Goal: Information Seeking & Learning: Learn about a topic

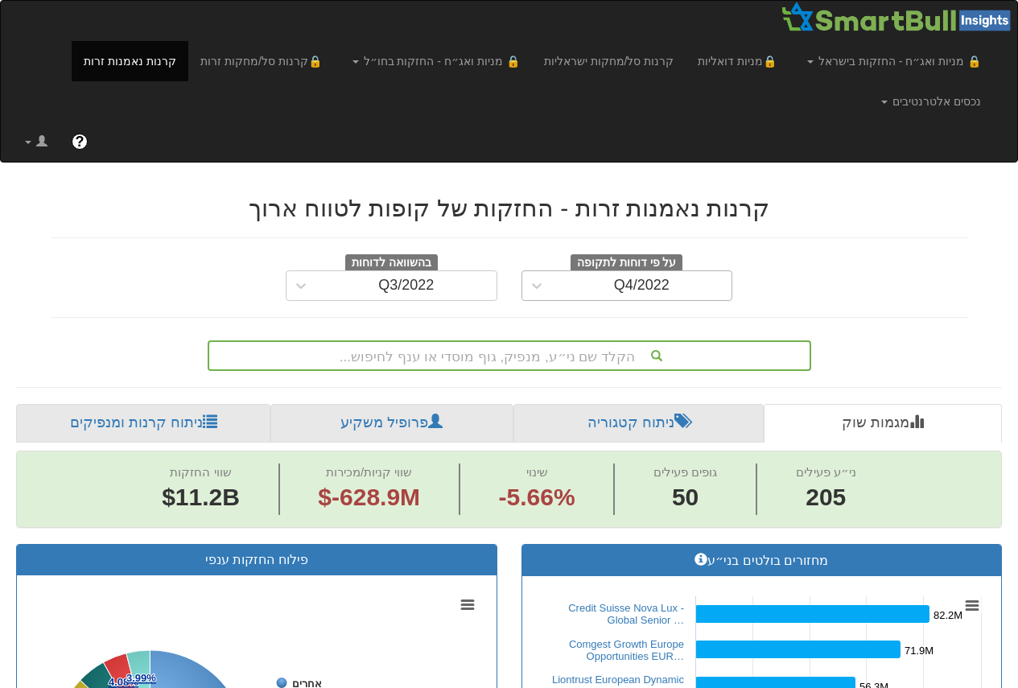
click at [641, 293] on div "Q4/2022" at bounding box center [642, 286] width 56 height 16
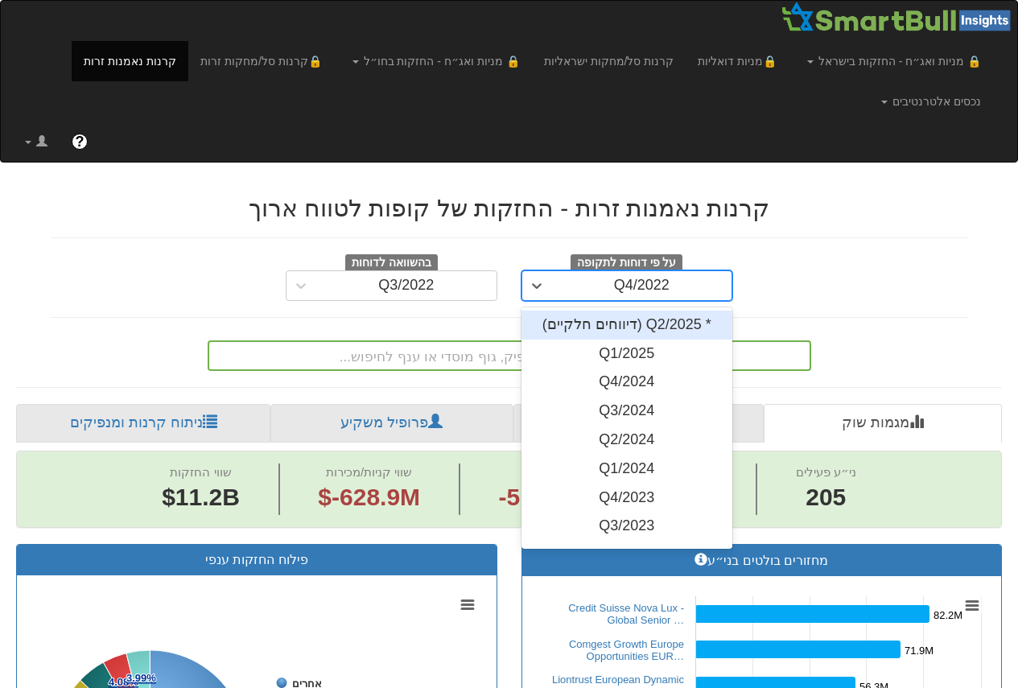
click at [674, 330] on div "* Q2/2025 (דיווחים חלקיים)" at bounding box center [627, 325] width 212 height 29
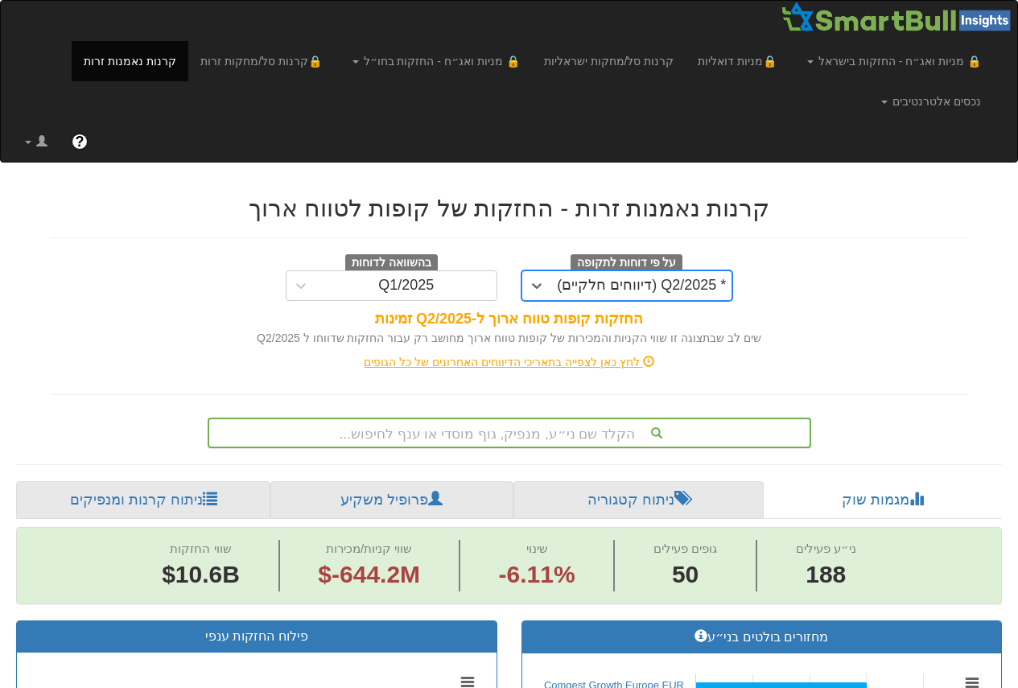
scroll to position [0, 3226]
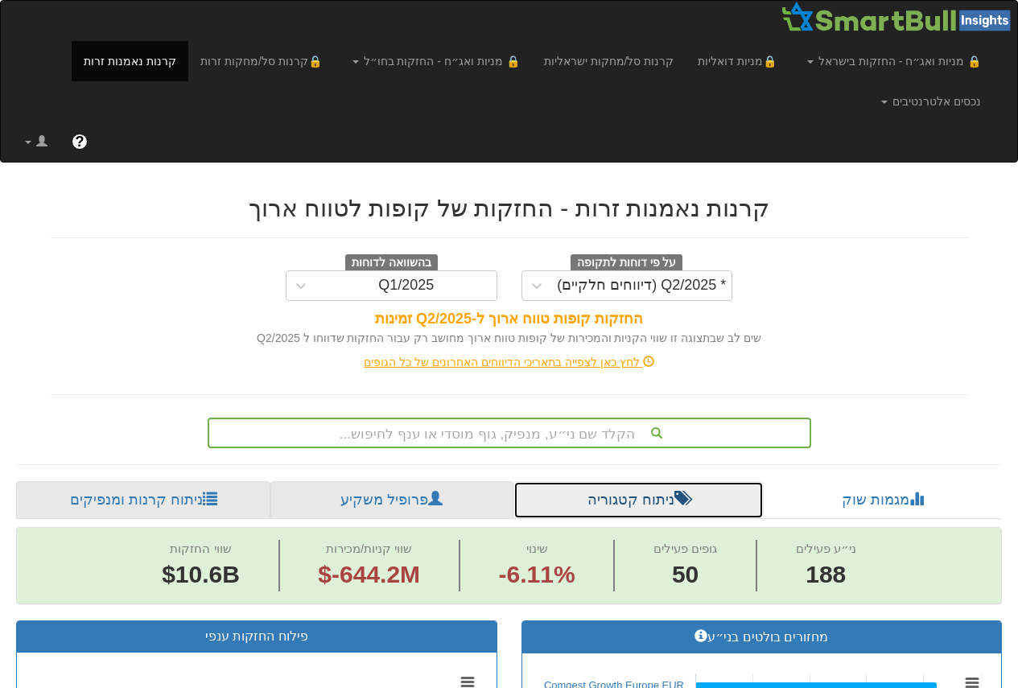
click at [596, 501] on link "ניתוח קטגוריה" at bounding box center [638, 500] width 250 height 39
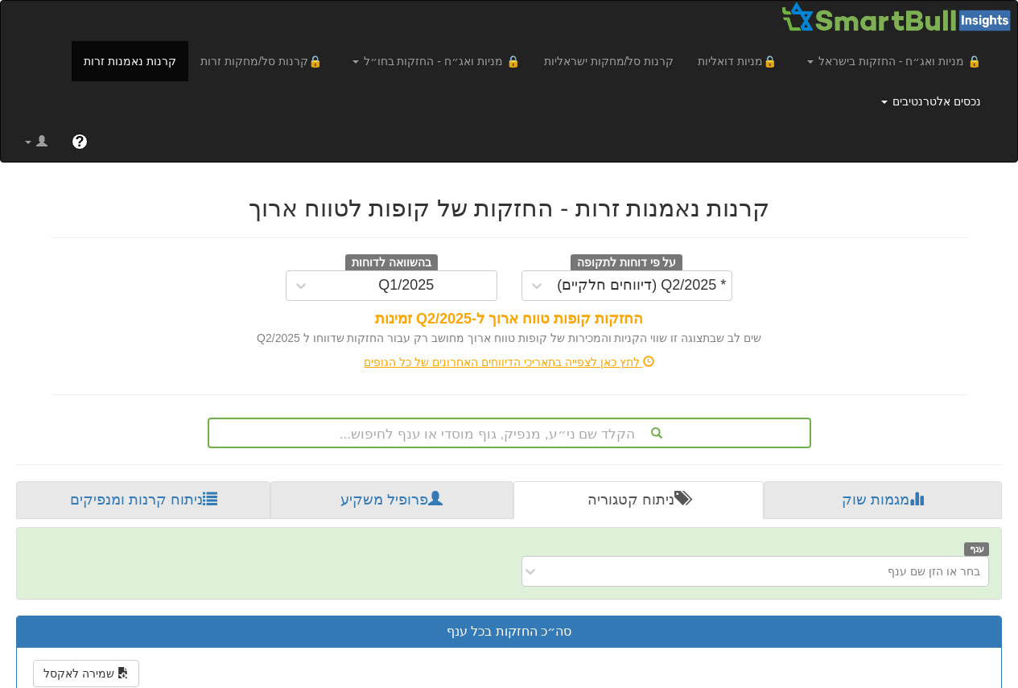
click at [935, 102] on link "נכסים אלטרנטיבים" at bounding box center [931, 101] width 124 height 40
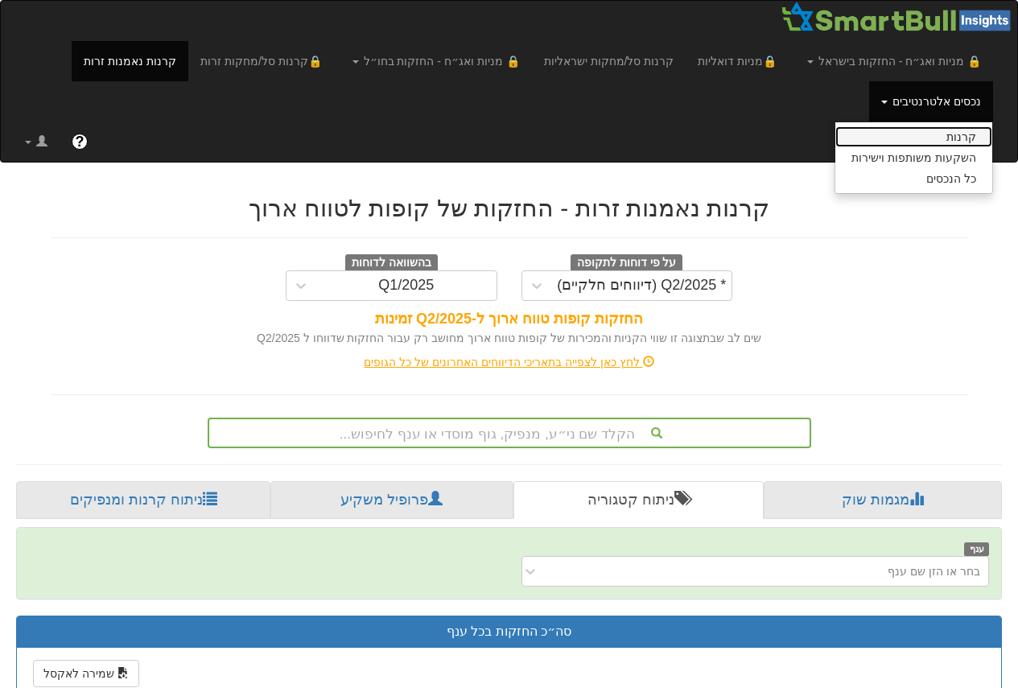
click at [932, 136] on link "קרנות" at bounding box center [913, 136] width 157 height 21
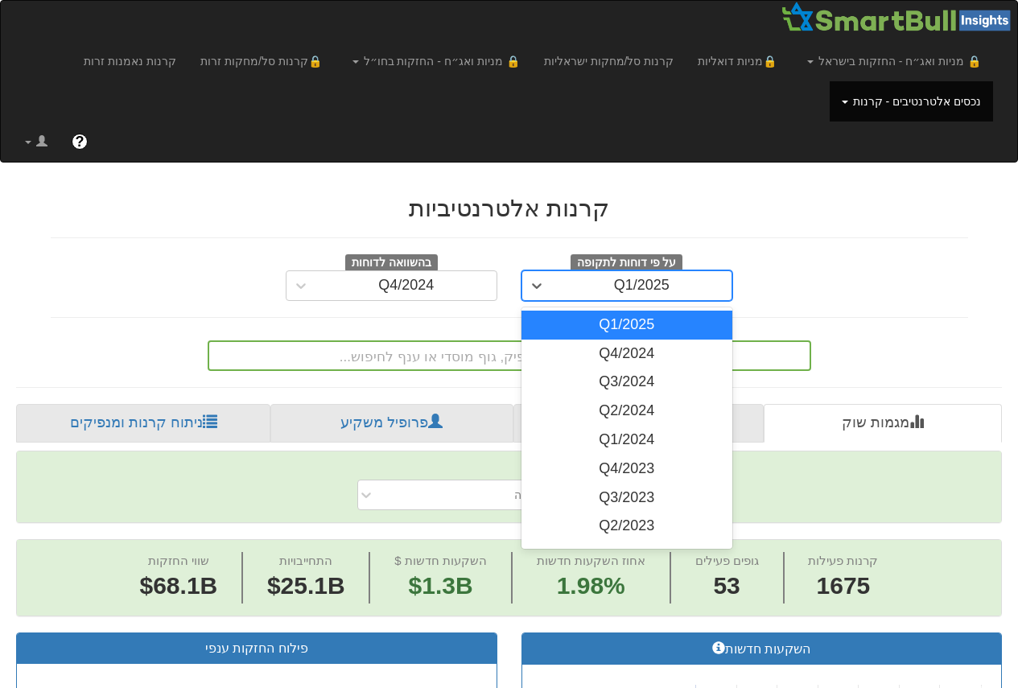
click at [627, 282] on div "Q1/2025" at bounding box center [642, 286] width 56 height 16
drag, startPoint x: 637, startPoint y: 328, endPoint x: 653, endPoint y: 311, distance: 24.5
click at [638, 327] on div "Q1/2025" at bounding box center [627, 325] width 212 height 29
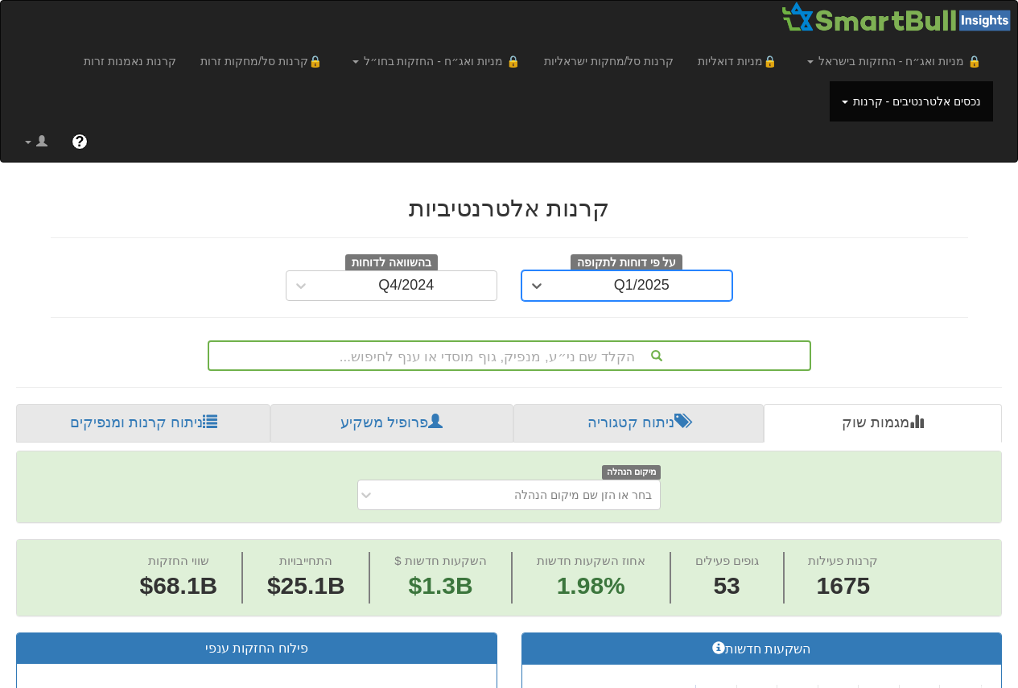
click at [813, 272] on div "על פי דוחות לתקופה option Q1/2025, selected. 0 results available. Select is foc…" at bounding box center [510, 277] width 942 height 47
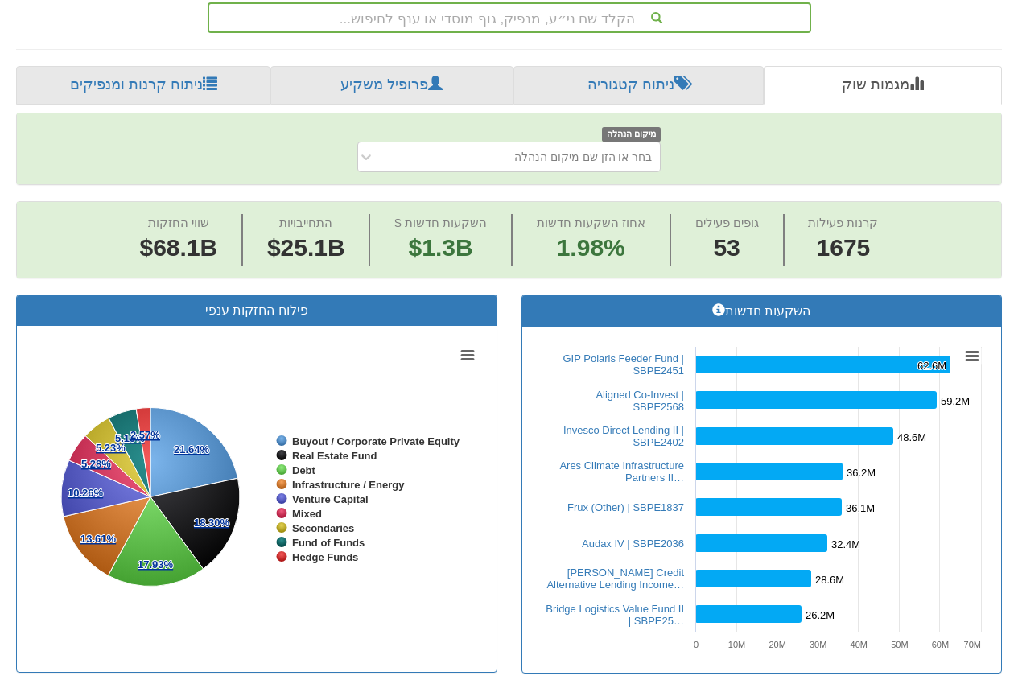
scroll to position [241, 0]
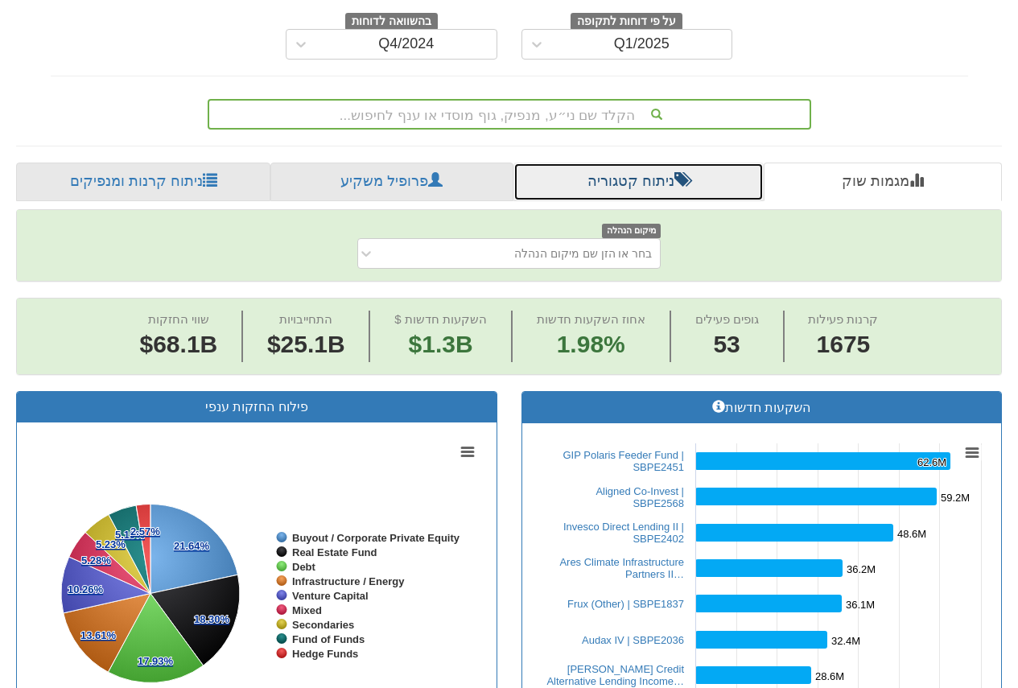
click at [589, 187] on link "ניתוח קטגוריה" at bounding box center [638, 182] width 250 height 39
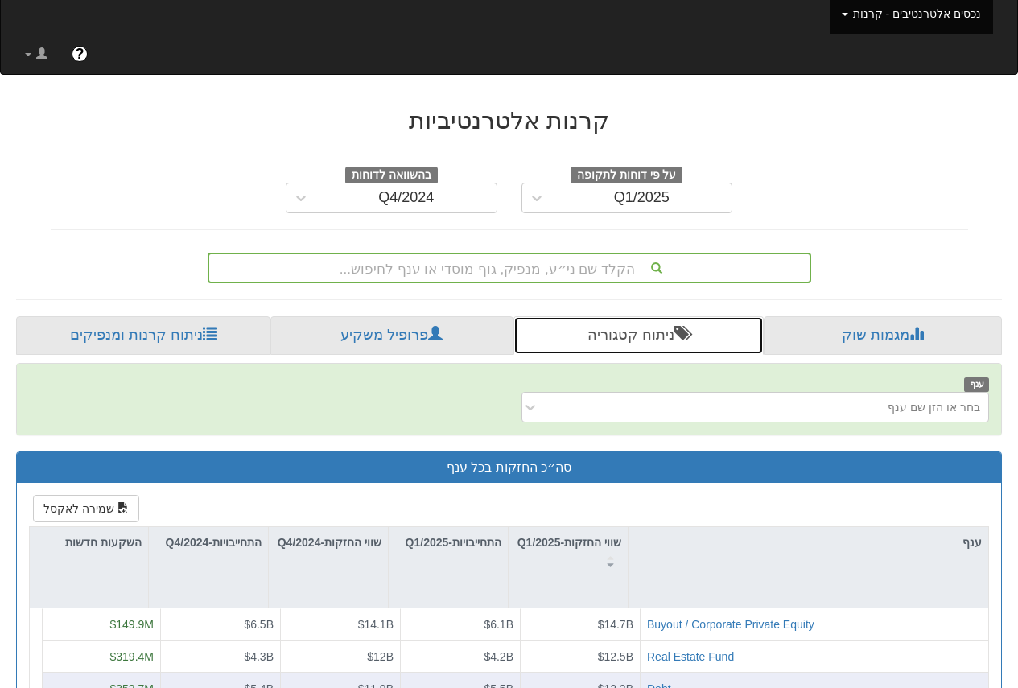
scroll to position [322, 0]
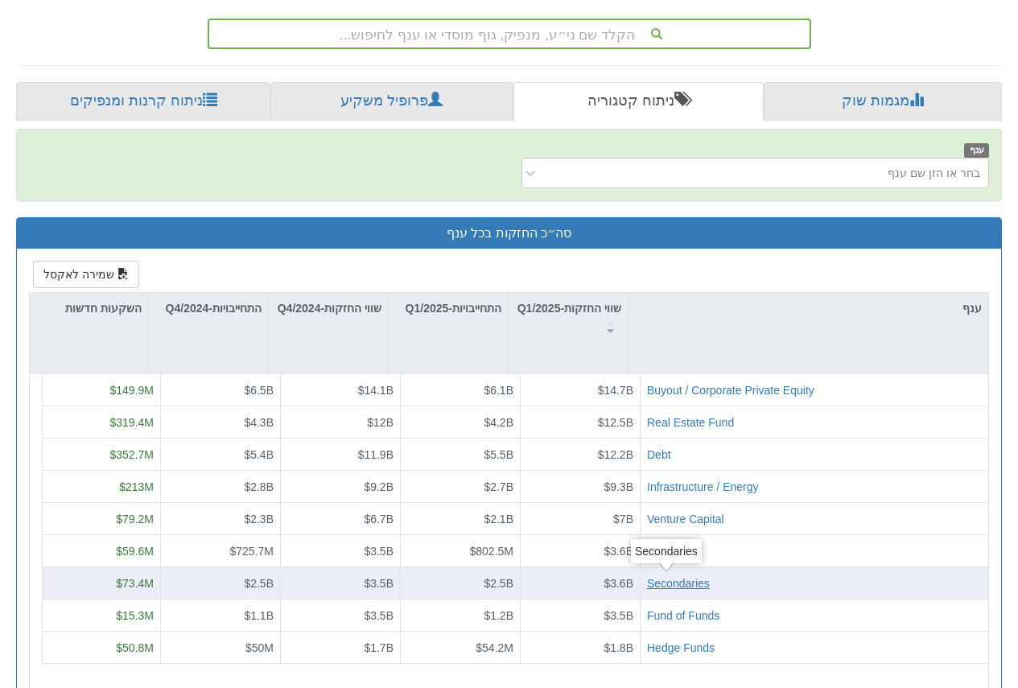
click at [686, 577] on div "Secondaries" at bounding box center [678, 583] width 63 height 16
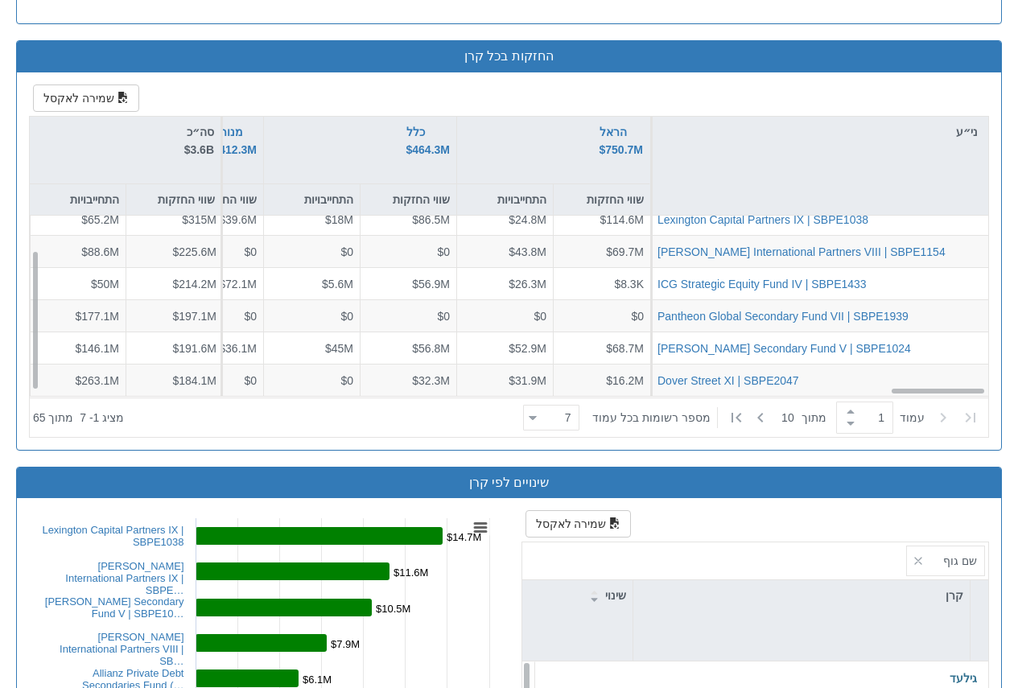
scroll to position [44, 8843]
